Goal: Find specific page/section: Find specific page/section

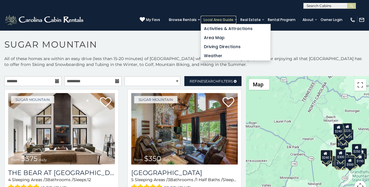
click at [228, 20] on link "Local Area Guide" at bounding box center [219, 20] width 36 height 8
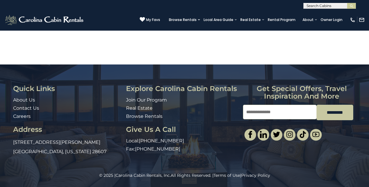
scroll to position [466, 0]
click at [354, 4] on img "submit" at bounding box center [352, 6] width 4 height 4
